Goal: Information Seeking & Learning: Learn about a topic

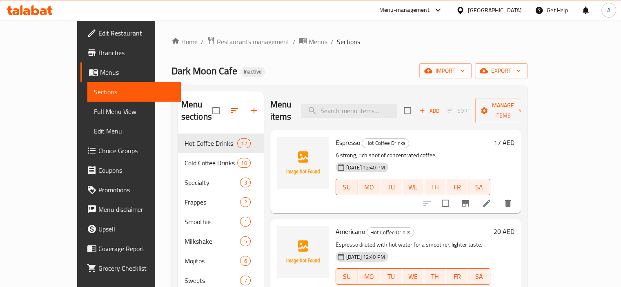
click at [42, 11] on icon at bounding box center [43, 11] width 7 height 7
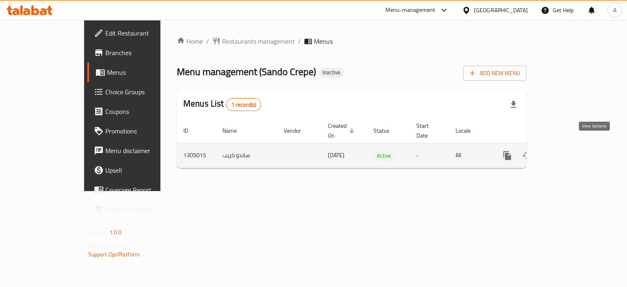
click at [571, 151] on icon "enhanced table" at bounding box center [566, 156] width 10 height 10
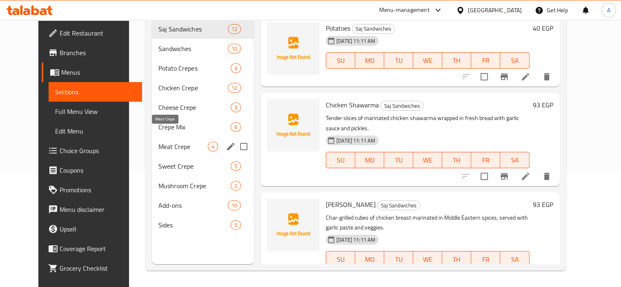
scroll to position [73, 0]
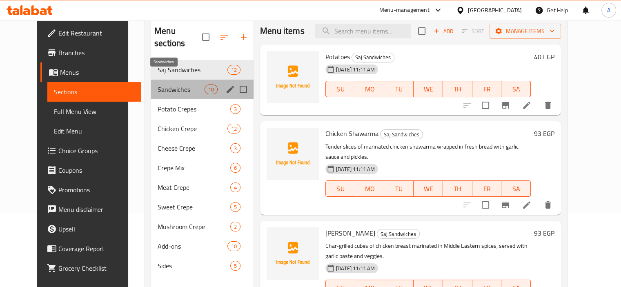
click at [193, 85] on span "Sandwiches" at bounding box center [181, 90] width 47 height 10
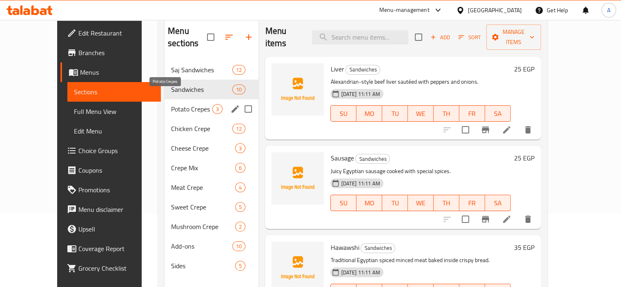
click at [185, 104] on span "Potato Crepes" at bounding box center [191, 109] width 41 height 10
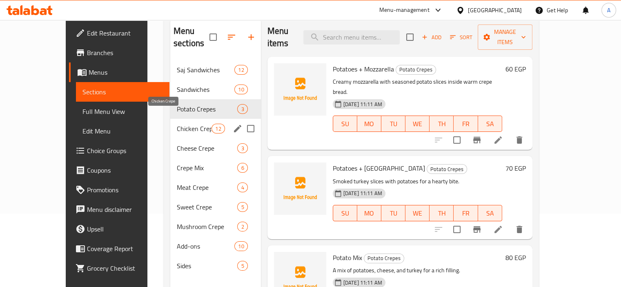
click at [185, 124] on span "Chicken Crepe" at bounding box center [194, 129] width 35 height 10
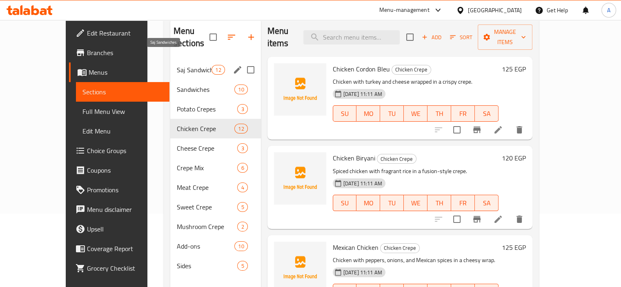
click at [177, 65] on span "Saj Sandwiches" at bounding box center [194, 70] width 35 height 10
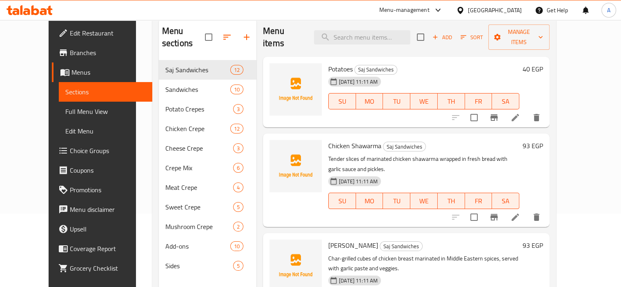
click at [65, 114] on span "Full Menu View" at bounding box center [105, 112] width 80 height 10
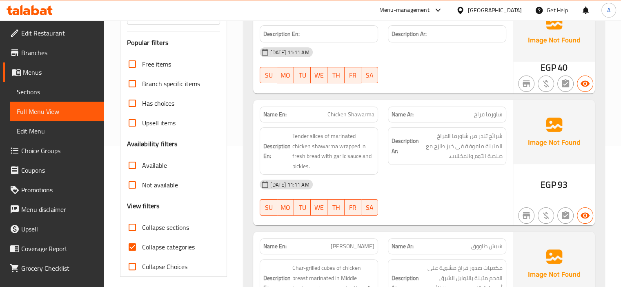
scroll to position [204, 0]
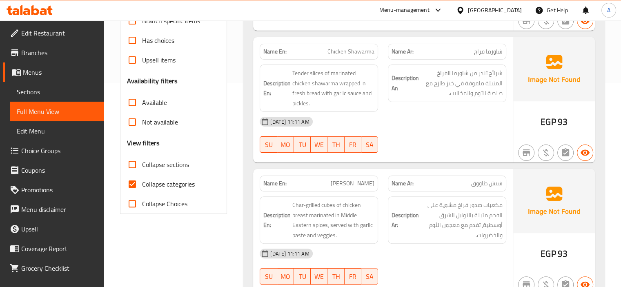
click at [172, 182] on span "Collapse categories" at bounding box center [168, 184] width 53 height 10
click at [142, 182] on input "Collapse categories" at bounding box center [132, 184] width 20 height 20
checkbox input "false"
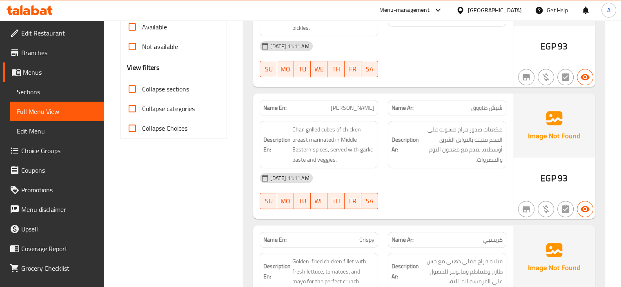
scroll to position [286, 0]
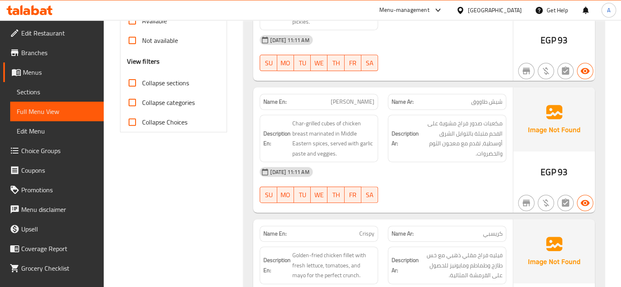
drag, startPoint x: 220, startPoint y: 2, endPoint x: 239, endPoint y: 102, distance: 102.6
drag, startPoint x: 386, startPoint y: 161, endPoint x: 364, endPoint y: 152, distance: 23.7
click at [364, 162] on div "11-08-2025 11:11 AM" at bounding box center [383, 172] width 256 height 20
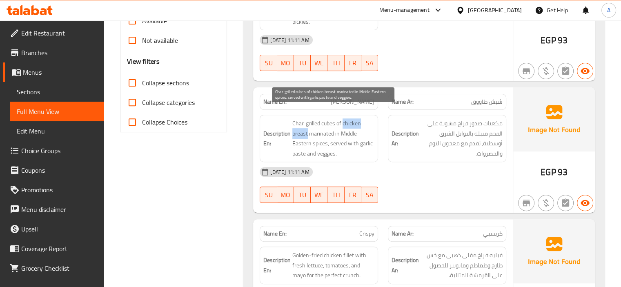
drag, startPoint x: 343, startPoint y: 112, endPoint x: 307, endPoint y: 119, distance: 37.1
click at [307, 119] on span "Char-grilled cubes of chicken breast marinated in Middle Eastern spices, served…" at bounding box center [333, 138] width 82 height 40
copy span "chicken breast"
click at [392, 162] on div "11-08-2025 11:11 AM" at bounding box center [383, 172] width 256 height 20
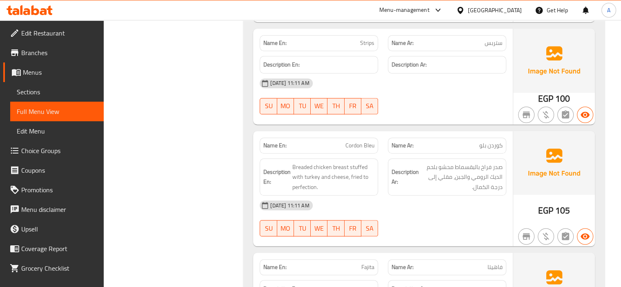
scroll to position [735, 0]
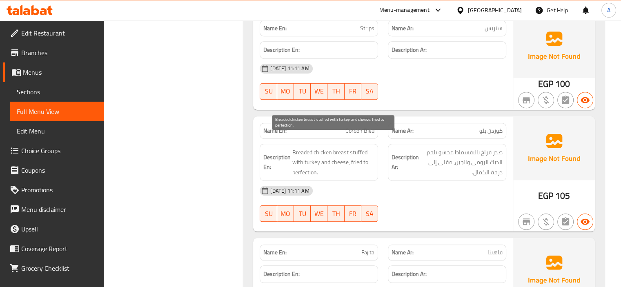
click at [307, 150] on span "Breaded chicken breast stuffed with turkey and cheese, fried to perfection." at bounding box center [333, 162] width 82 height 30
copy span "turkey"
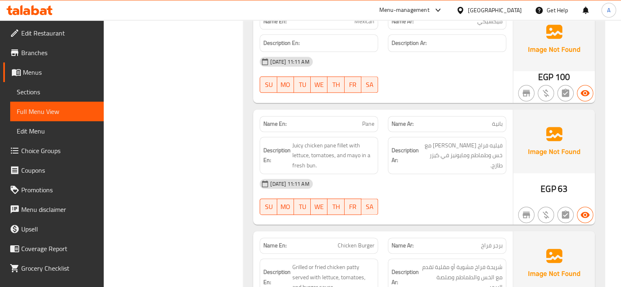
scroll to position [1109, 0]
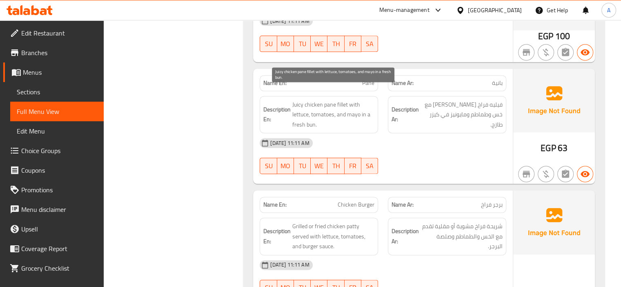
click at [330, 100] on span "Juicy chicken pane fillet with lettuce, tomatoes, and mayo in a fresh bun." at bounding box center [333, 115] width 82 height 30
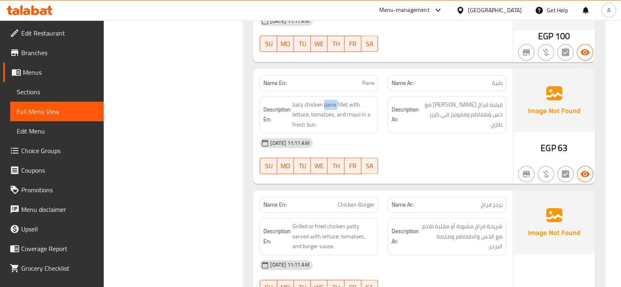
copy span "pane"
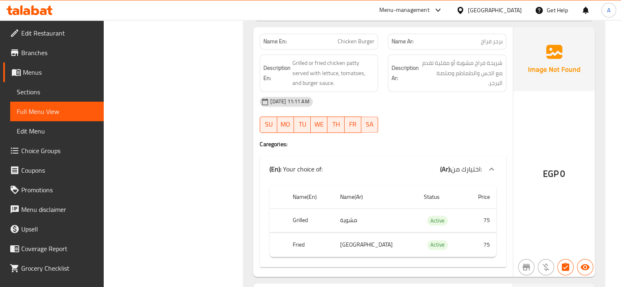
scroll to position [1191, 0]
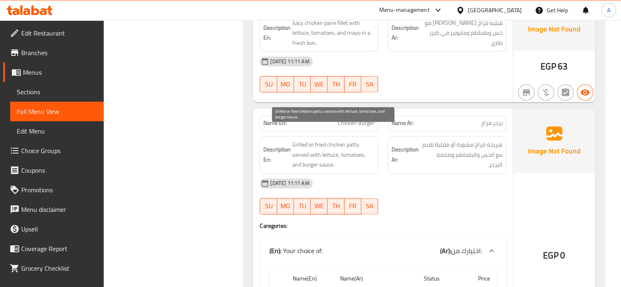
click at [317, 140] on span "Grilled or fried chicken patty served with lettuce, tomatoes, and burger sauce." at bounding box center [333, 155] width 82 height 30
click at [369, 119] on span "Chicken Burger" at bounding box center [356, 123] width 37 height 9
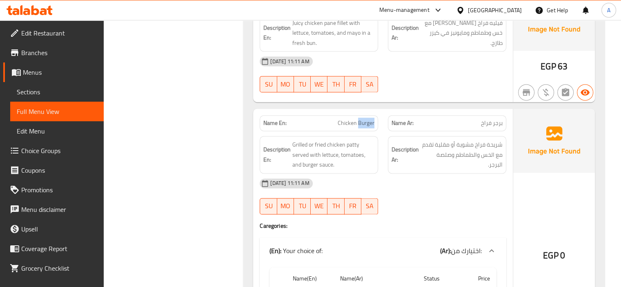
click at [369, 119] on span "Chicken Burger" at bounding box center [356, 123] width 37 height 9
copy span "Chicken Burger"
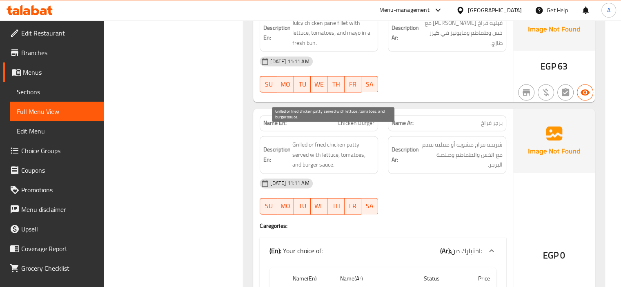
click at [302, 143] on span "Grilled or fried chicken patty served with lettuce, tomatoes, and burger sauce." at bounding box center [333, 155] width 82 height 30
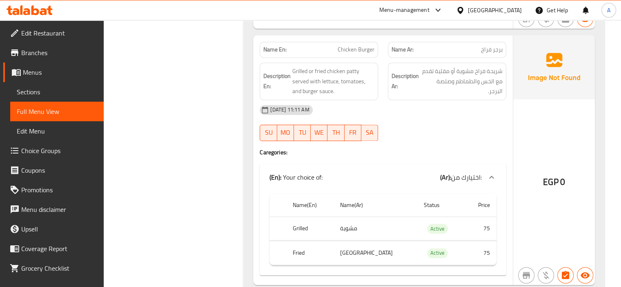
scroll to position [1231, 0]
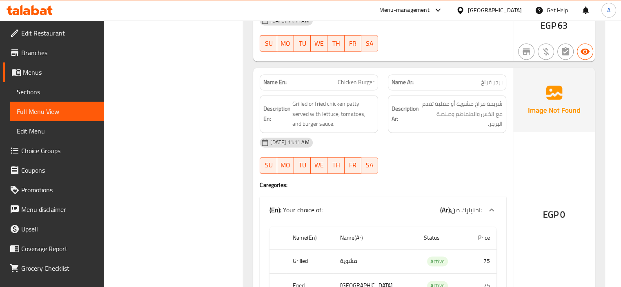
click at [341, 78] on span "Chicken Burger" at bounding box center [356, 82] width 37 height 9
click at [342, 78] on span "Chicken Burger" at bounding box center [356, 82] width 37 height 9
copy span "Chicken Burger"
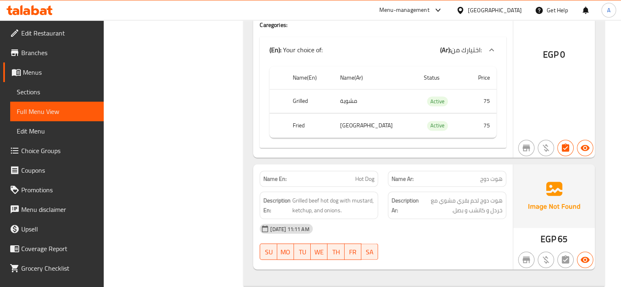
scroll to position [1436, 0]
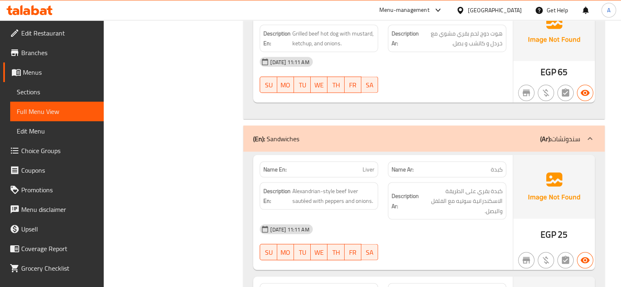
scroll to position [1599, 0]
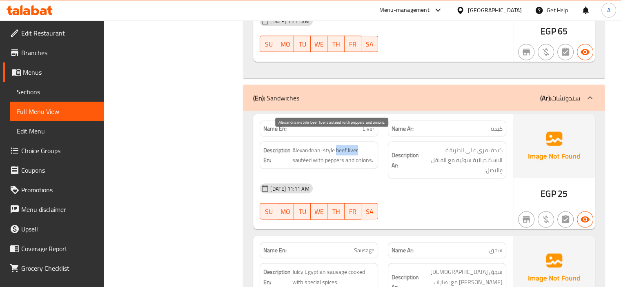
drag, startPoint x: 336, startPoint y: 138, endPoint x: 357, endPoint y: 140, distance: 21.4
click at [357, 145] on span "Alexandrian-style beef liver sautéed with peppers and onions." at bounding box center [333, 155] width 82 height 20
copy span "beef liver"
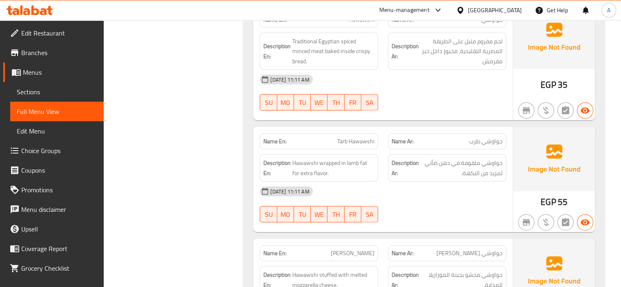
scroll to position [1966, 0]
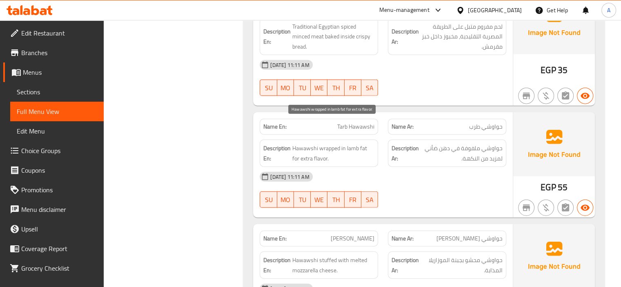
click at [327, 143] on span "Hawawshi wrapped in lamb fat for extra flavor." at bounding box center [333, 153] width 82 height 20
click at [314, 143] on span "Hawawshi wrapped in lamb fat for extra flavor." at bounding box center [333, 153] width 82 height 20
click at [324, 143] on span "Hawawshi wrapped in lamb fat for extra flavor." at bounding box center [333, 153] width 82 height 20
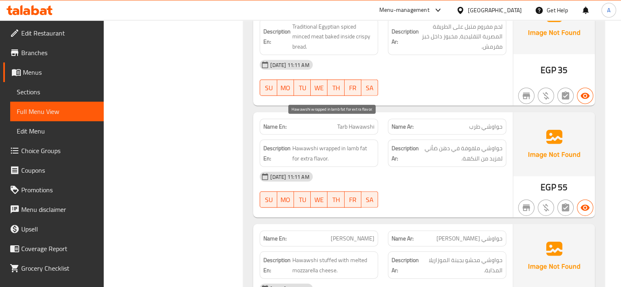
click at [306, 143] on span "Hawawshi wrapped in lamb fat for extra flavor." at bounding box center [333, 153] width 82 height 20
click at [321, 143] on span "Hawawshi wrapped in lamb fat for extra flavor." at bounding box center [333, 153] width 82 height 20
click at [307, 143] on span "Hawawshi wrapped in lamb fat for extra flavor." at bounding box center [333, 153] width 82 height 20
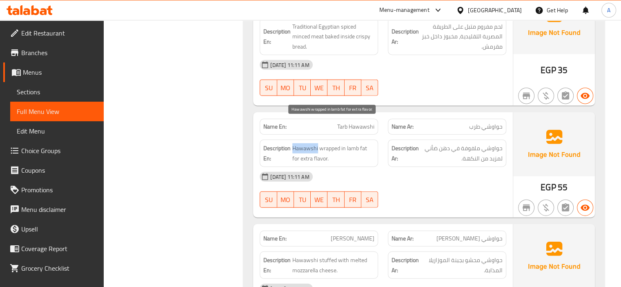
click at [305, 143] on span "Hawawshi wrapped in lamb fat for extra flavor." at bounding box center [333, 153] width 82 height 20
click at [323, 143] on span "Hawawshi wrapped in lamb fat for extra flavor." at bounding box center [333, 153] width 82 height 20
click at [361, 143] on span "Hawawshi wrapped in lamb fat for extra flavor." at bounding box center [333, 153] width 82 height 20
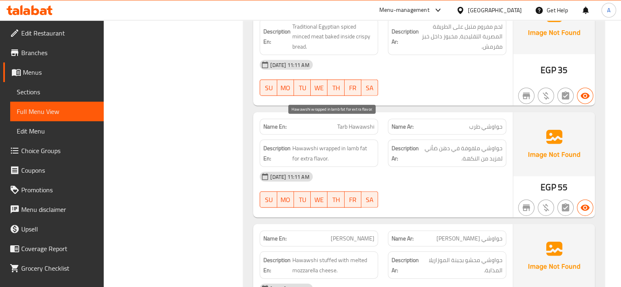
click at [354, 143] on span "Hawawshi wrapped in lamb fat for extra flavor." at bounding box center [333, 153] width 82 height 20
click at [352, 143] on span "Hawawshi wrapped in lamb fat for extra flavor." at bounding box center [333, 153] width 82 height 20
drag, startPoint x: 347, startPoint y: 127, endPoint x: 369, endPoint y: 127, distance: 22.5
click at [369, 143] on span "Hawawshi wrapped in lamb fat for extra flavor." at bounding box center [333, 153] width 82 height 20
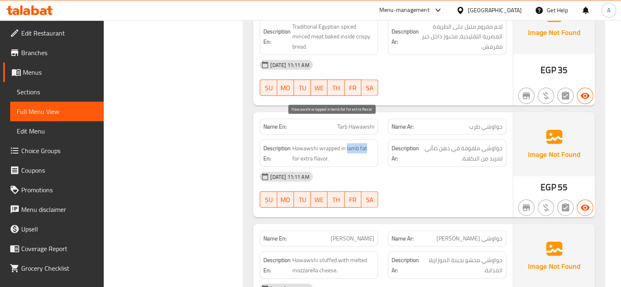
copy span "lamb fat"
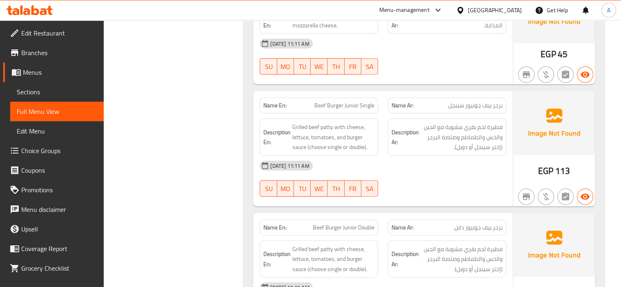
scroll to position [2170, 0]
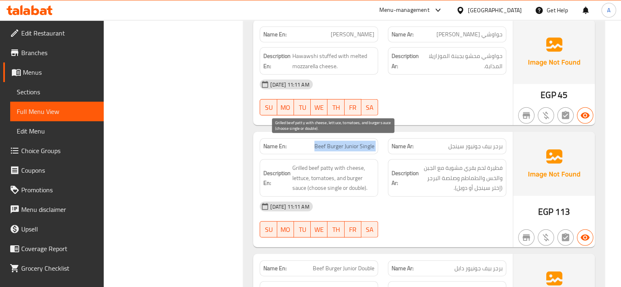
copy span "Beef Burger Junior Single"
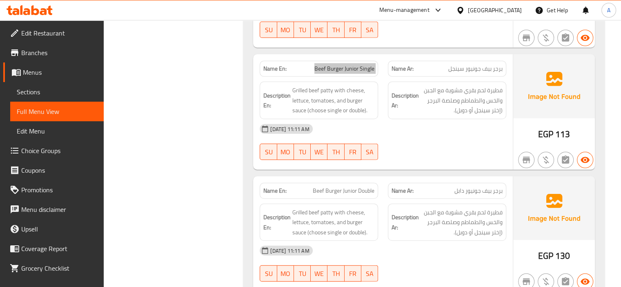
scroll to position [2252, 0]
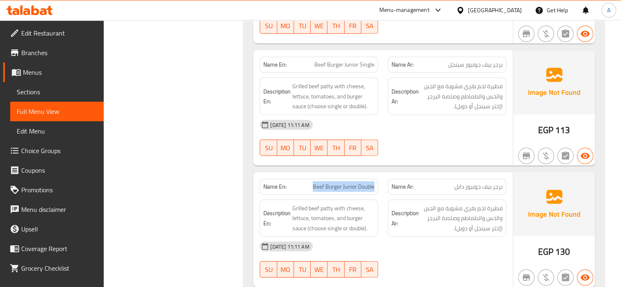
drag, startPoint x: 311, startPoint y: 158, endPoint x: 375, endPoint y: 163, distance: 64.7
copy span "Beef Burger Junior Double"
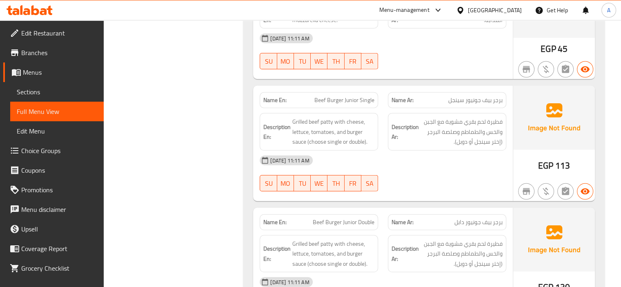
scroll to position [2211, 0]
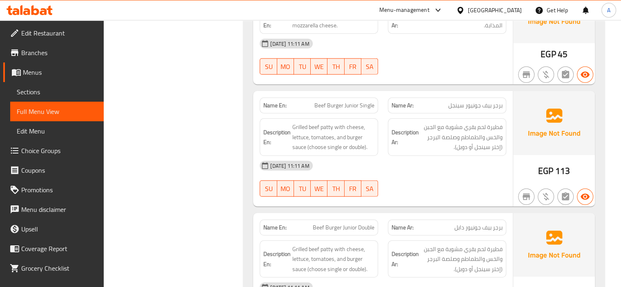
drag, startPoint x: 109, startPoint y: 144, endPoint x: 111, endPoint y: 140, distance: 4.9
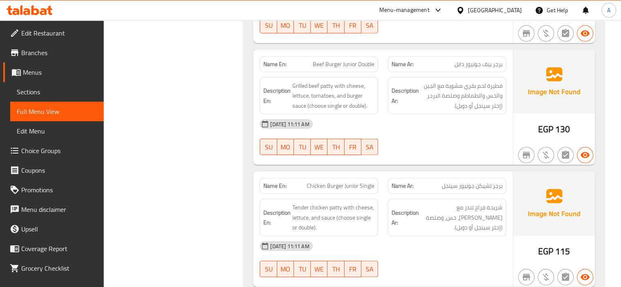
scroll to position [2415, 0]
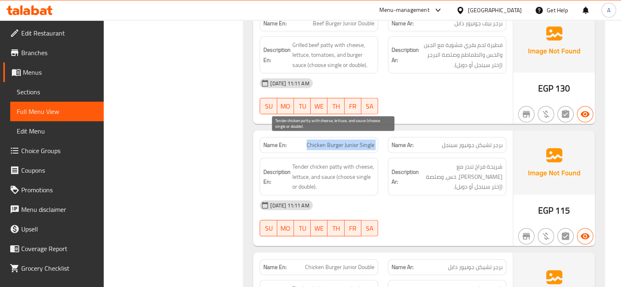
copy span "Chicken Burger Junior Single"
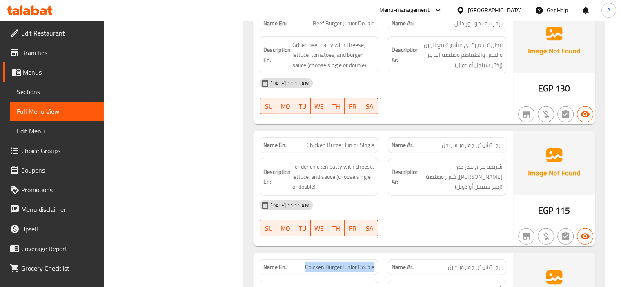
drag, startPoint x: 300, startPoint y: 239, endPoint x: 374, endPoint y: 243, distance: 74.4
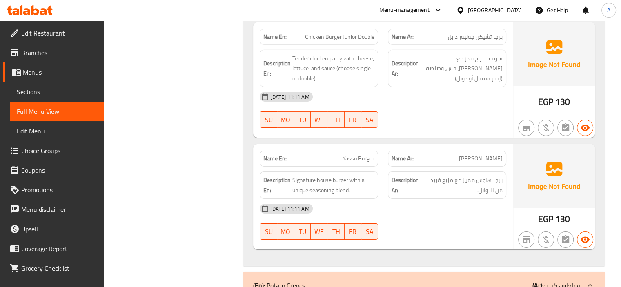
scroll to position [2660, 0]
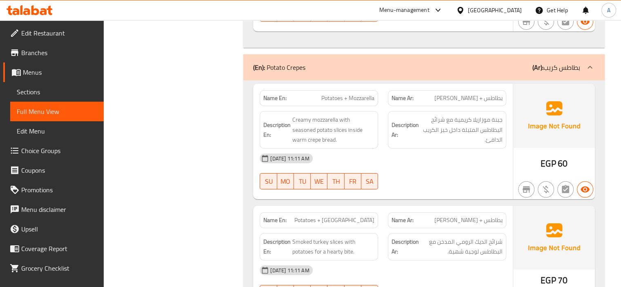
scroll to position [2865, 0]
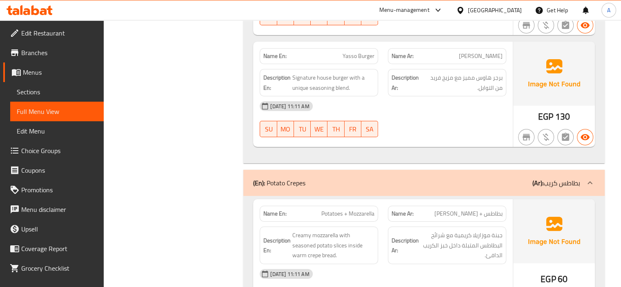
scroll to position [2660, 0]
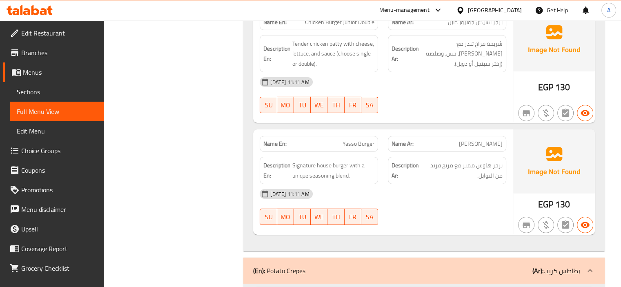
click at [345, 160] on span "Signature house burger with a unique seasoning blend." at bounding box center [333, 170] width 82 height 20
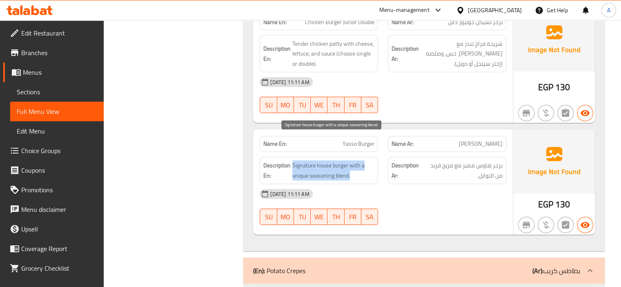
click at [345, 160] on span "Signature house burger with a unique seasoning blend." at bounding box center [333, 170] width 82 height 20
click at [325, 160] on span "Signature house burger with a unique seasoning blend." at bounding box center [333, 170] width 82 height 20
click at [322, 160] on span "Signature house burger with a unique seasoning blend." at bounding box center [333, 170] width 82 height 20
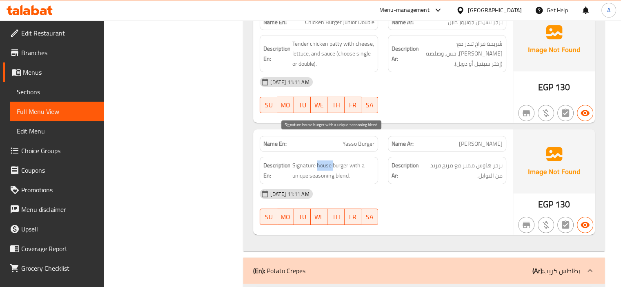
click at [322, 160] on span "Signature house burger with a unique seasoning blend." at bounding box center [333, 170] width 82 height 20
click at [315, 160] on span "Signature house burger with a unique seasoning blend." at bounding box center [333, 170] width 82 height 20
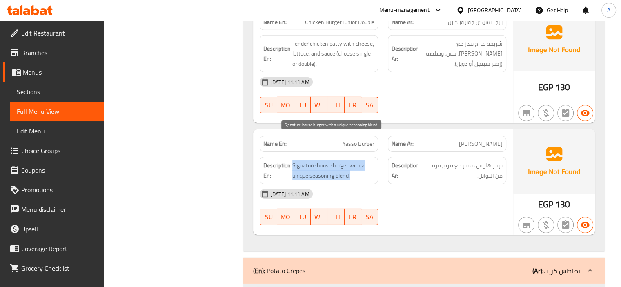
click at [322, 160] on span "Signature house burger with a unique seasoning blend." at bounding box center [333, 170] width 82 height 20
click at [333, 160] on span "Signature house burger with a unique seasoning blend." at bounding box center [333, 170] width 82 height 20
drag, startPoint x: 347, startPoint y: 138, endPoint x: 295, endPoint y: 137, distance: 51.9
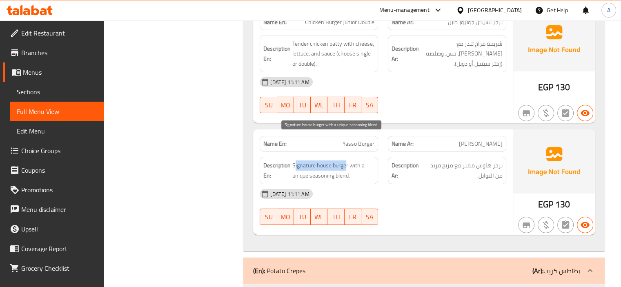
click at [295, 160] on span "Signature house burger with a unique seasoning blend." at bounding box center [333, 170] width 82 height 20
click at [329, 160] on span "Signature house burger with a unique seasoning blend." at bounding box center [333, 170] width 82 height 20
drag, startPoint x: 348, startPoint y: 140, endPoint x: 290, endPoint y: 138, distance: 58.0
click at [293, 160] on span "Signature house burger with a unique seasoning blend." at bounding box center [333, 170] width 82 height 20
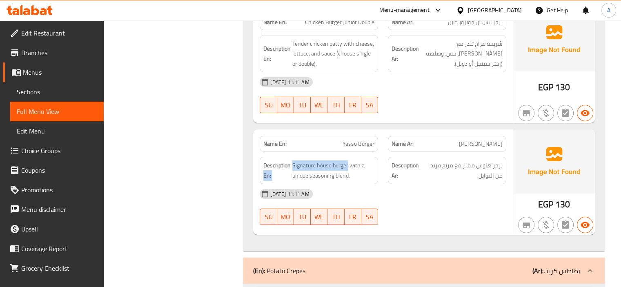
drag, startPoint x: 291, startPoint y: 137, endPoint x: 302, endPoint y: 138, distance: 11.5
click at [297, 160] on span "Signature house burger with a unique seasoning blend." at bounding box center [333, 170] width 82 height 20
drag, startPoint x: 293, startPoint y: 138, endPoint x: 348, endPoint y: 140, distance: 54.7
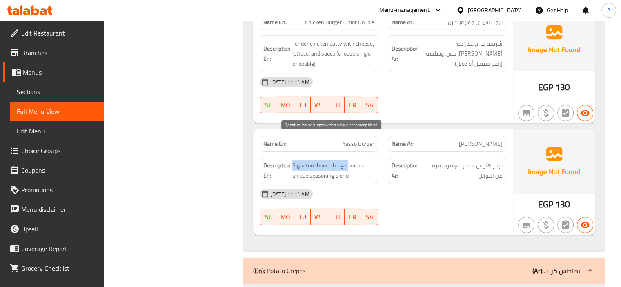
click at [348, 160] on span "Signature house burger with a unique seasoning blend." at bounding box center [333, 170] width 82 height 20
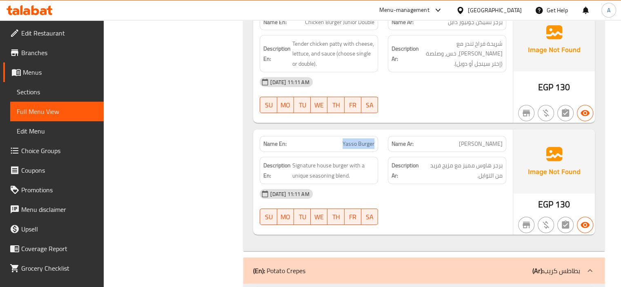
drag, startPoint x: 341, startPoint y: 116, endPoint x: 376, endPoint y: 117, distance: 34.7
click at [355, 160] on span "Signature house burger with a unique seasoning blend." at bounding box center [333, 170] width 82 height 20
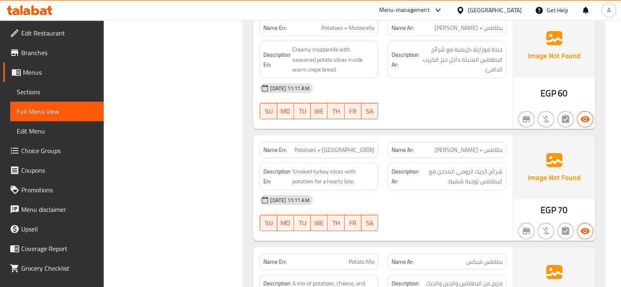
scroll to position [2946, 0]
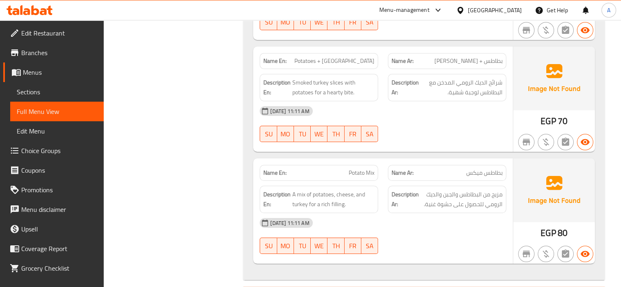
scroll to position [3028, 0]
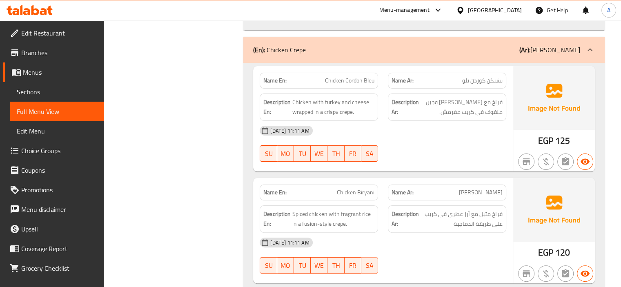
scroll to position [3314, 0]
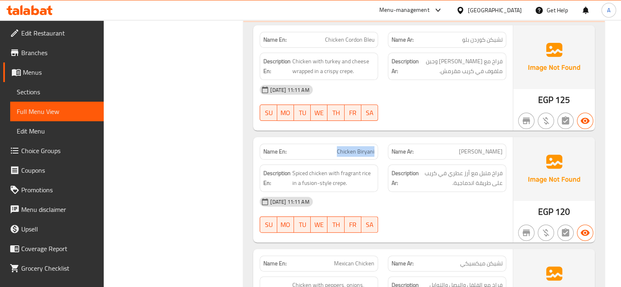
drag, startPoint x: 339, startPoint y: 124, endPoint x: 379, endPoint y: 123, distance: 40.0
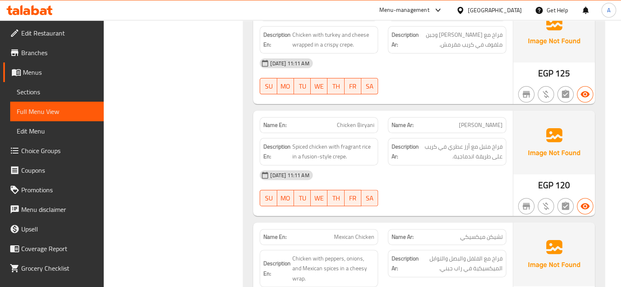
scroll to position [3354, 0]
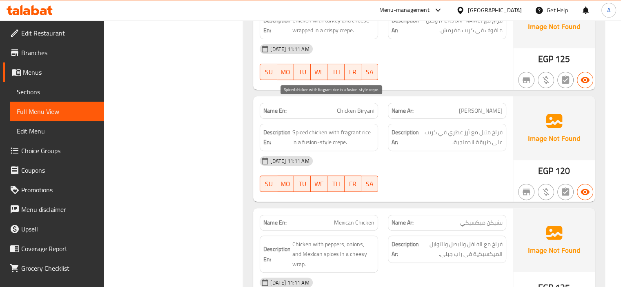
click at [305, 127] on span "Spiced chicken with fragrant rice in a fusion-style crepe." at bounding box center [333, 137] width 82 height 20
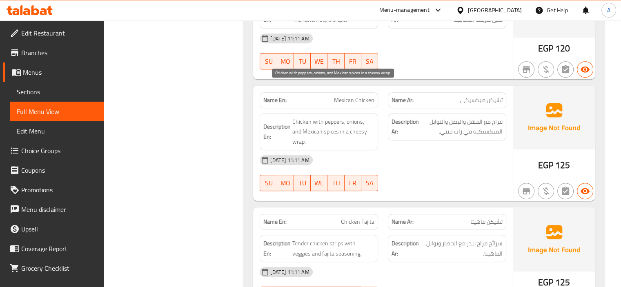
scroll to position [3518, 0]
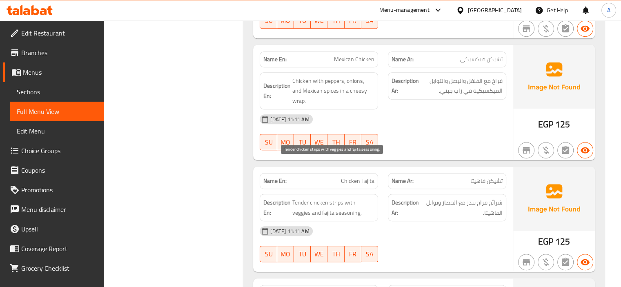
click at [336, 198] on span "Tender chicken strips with veggies and fajita seasoning." at bounding box center [333, 208] width 82 height 20
drag, startPoint x: 445, startPoint y: 186, endPoint x: 436, endPoint y: 175, distance: 14.0
drag, startPoint x: 431, startPoint y: 187, endPoint x: 428, endPoint y: 183, distance: 5.3
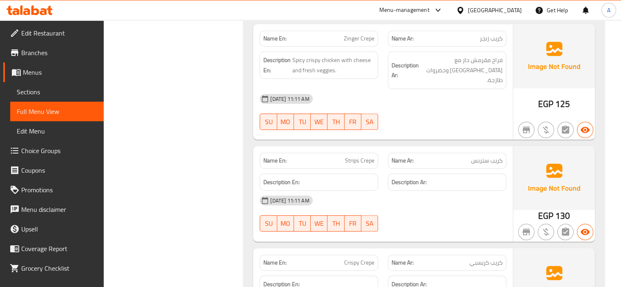
scroll to position [3804, 0]
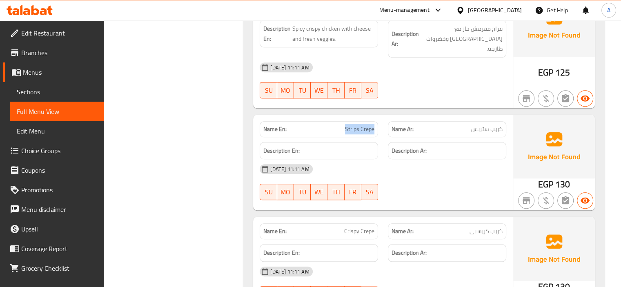
drag, startPoint x: 344, startPoint y: 78, endPoint x: 380, endPoint y: 83, distance: 36.8
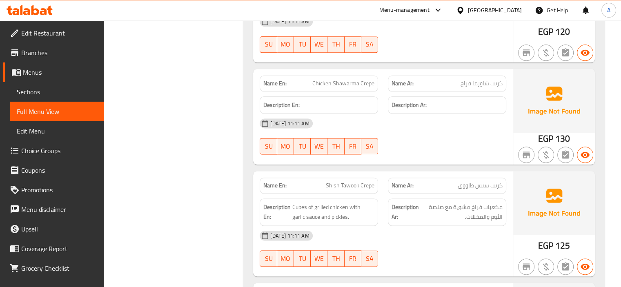
scroll to position [4171, 0]
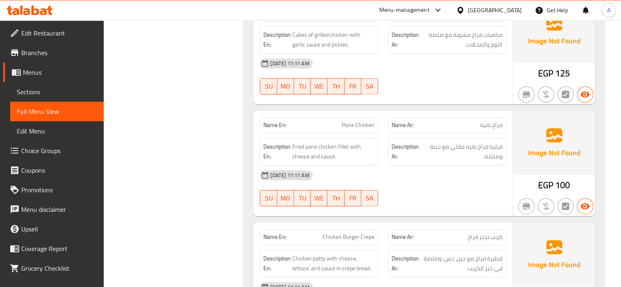
scroll to position [4416, 0]
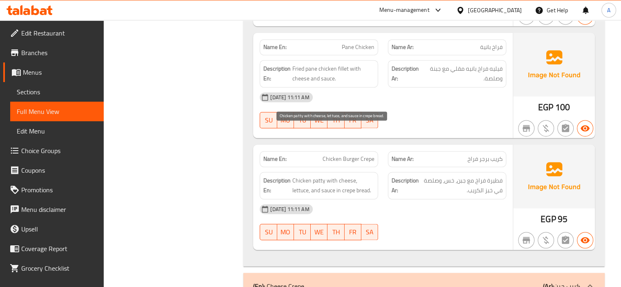
click at [314, 176] on span "Chicken patty with cheese, lettuce, and sauce in crepe bread." at bounding box center [333, 186] width 82 height 20
click at [228, 134] on div "Filter Branches Branches Popular filters Free items Branch specific items Has c…" at bounding box center [177, 172] width 124 height 8967
click at [318, 176] on span "Chicken patty with cheese, lettuce, and sauce in crepe bread." at bounding box center [333, 186] width 82 height 20
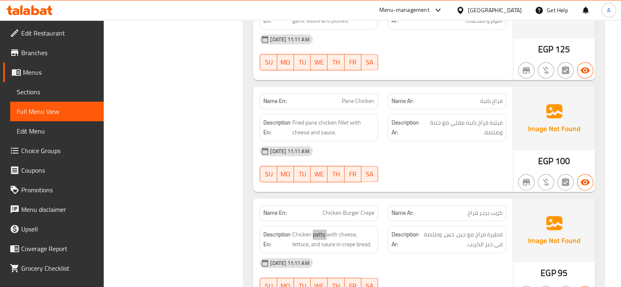
scroll to position [4334, 0]
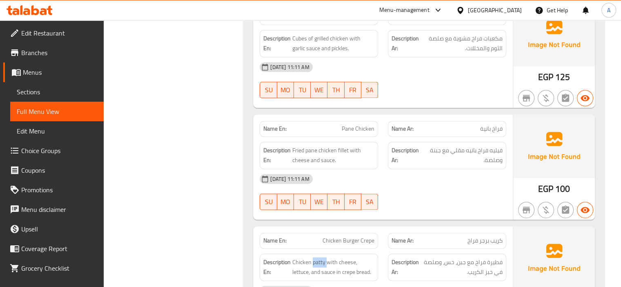
click at [495, 257] on span "فطيرة فراخ مع جبن، خس، وصلصة في خبز الكريب." at bounding box center [462, 267] width 82 height 20
click at [191, 140] on div "Filter Branches Branches Popular filters Free items Branch specific items Has c…" at bounding box center [177, 254] width 124 height 8967
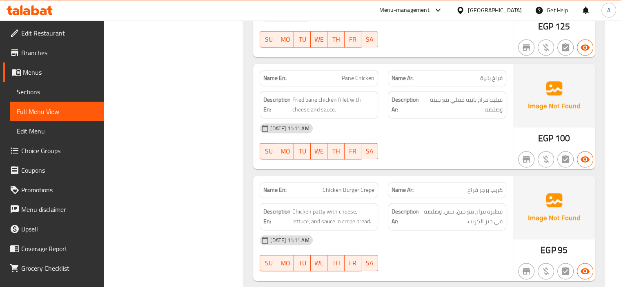
scroll to position [4457, 0]
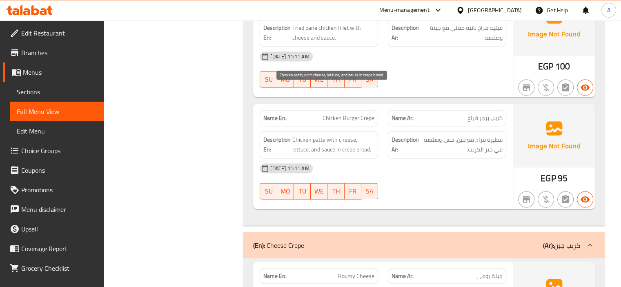
click at [315, 135] on span "Chicken patty with cheese, lettuce, and sauce in crepe bread." at bounding box center [333, 145] width 82 height 20
click at [305, 135] on span "Chicken patty with cheese, lettuce, and sauce in crepe bread." at bounding box center [333, 145] width 82 height 20
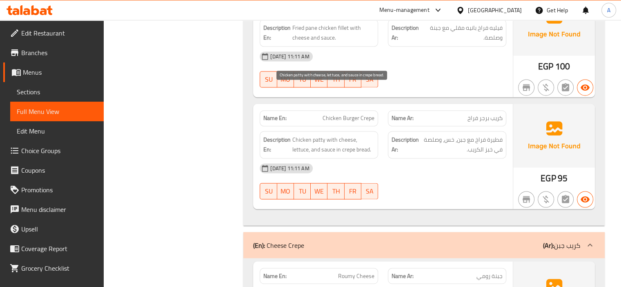
click at [323, 135] on span "Chicken patty with cheese, lettuce, and sauce in crepe bread." at bounding box center [333, 145] width 82 height 20
click at [338, 135] on span "Chicken patty with cheese, lettuce, and sauce in crepe bread." at bounding box center [333, 145] width 82 height 20
click at [301, 135] on span "Chicken patty with cheese, lettuce, and sauce in crepe bread." at bounding box center [333, 145] width 82 height 20
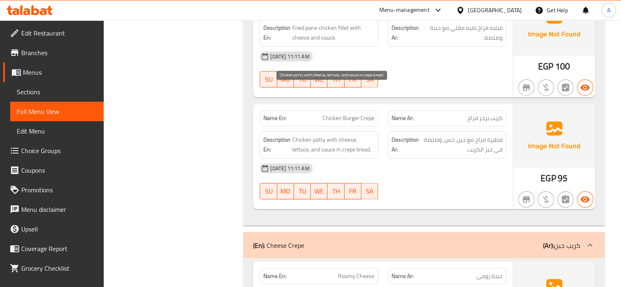
click at [324, 135] on span "Chicken patty with cheese, lettuce, and sauce in crepe bread." at bounding box center [333, 145] width 82 height 20
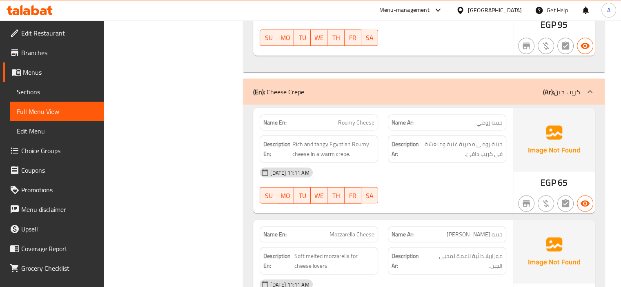
scroll to position [4620, 0]
